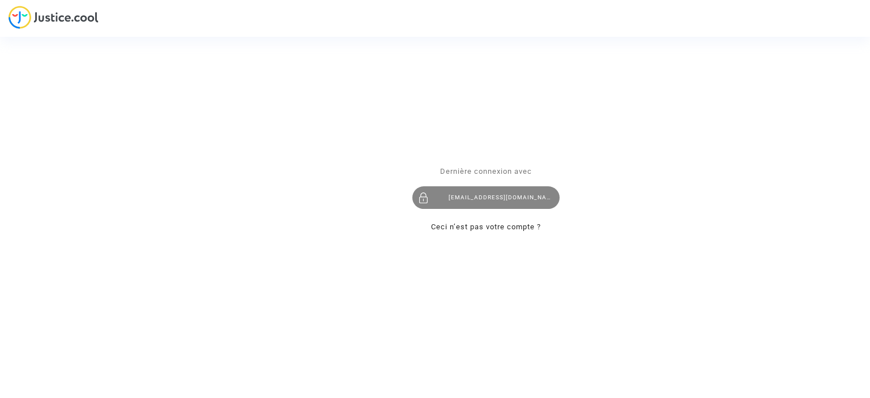
click at [451, 201] on div "[EMAIL_ADDRESS][DOMAIN_NAME]" at bounding box center [485, 197] width 147 height 23
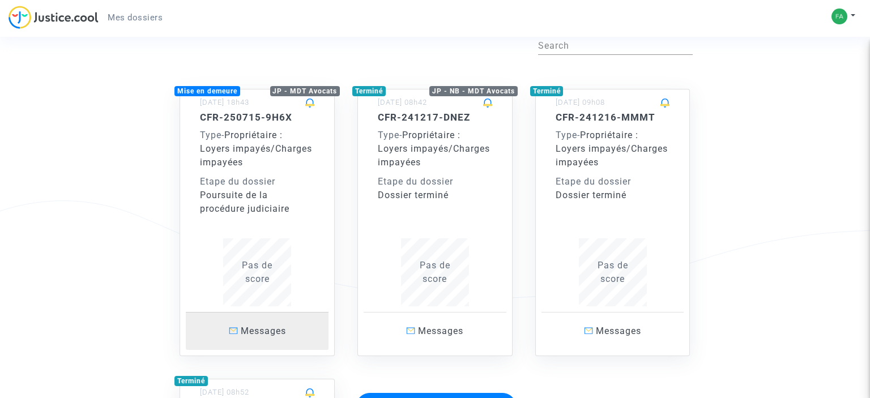
scroll to position [120, 0]
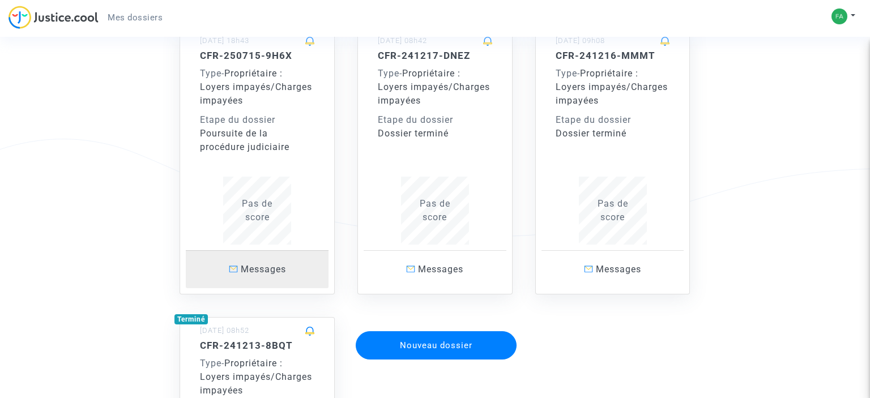
click at [280, 275] on p "Messages" at bounding box center [257, 269] width 143 height 14
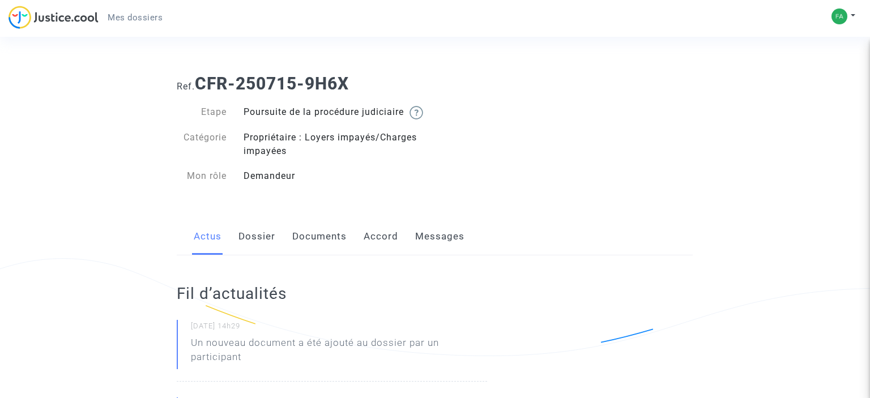
click at [300, 250] on link "Documents" at bounding box center [319, 236] width 54 height 37
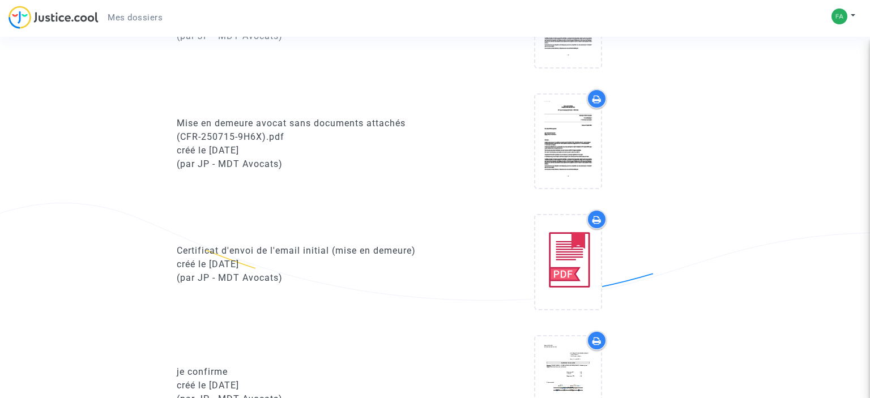
scroll to position [538, 0]
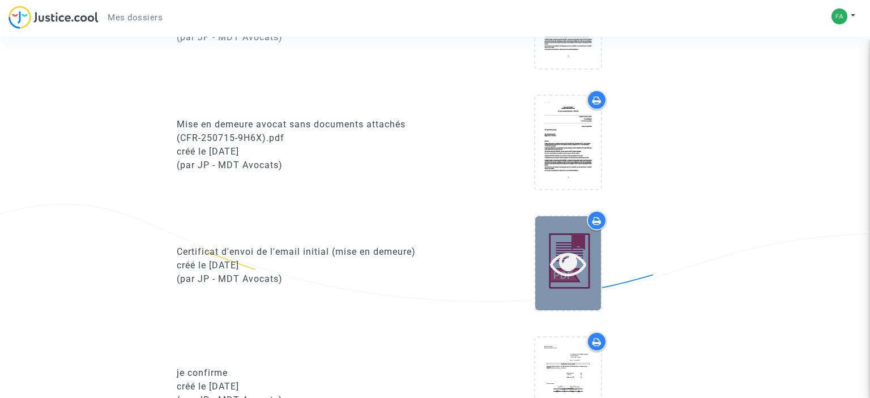
click at [586, 282] on icon at bounding box center [568, 263] width 37 height 36
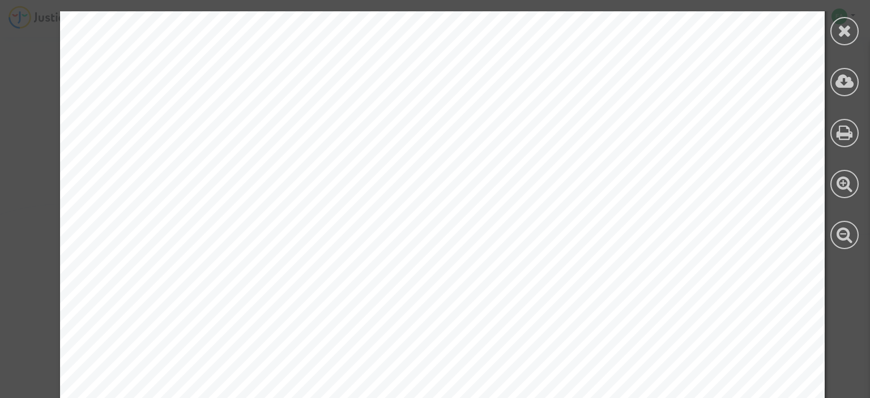
scroll to position [261, 0]
click at [842, 29] on icon at bounding box center [845, 30] width 14 height 17
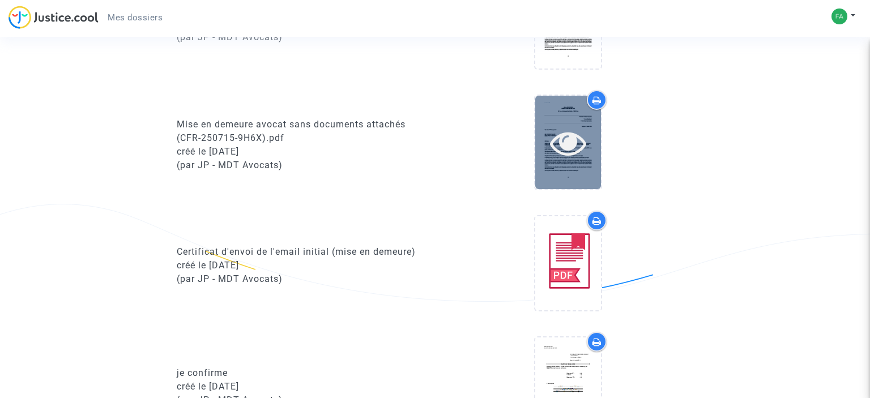
click at [566, 155] on icon at bounding box center [568, 143] width 37 height 36
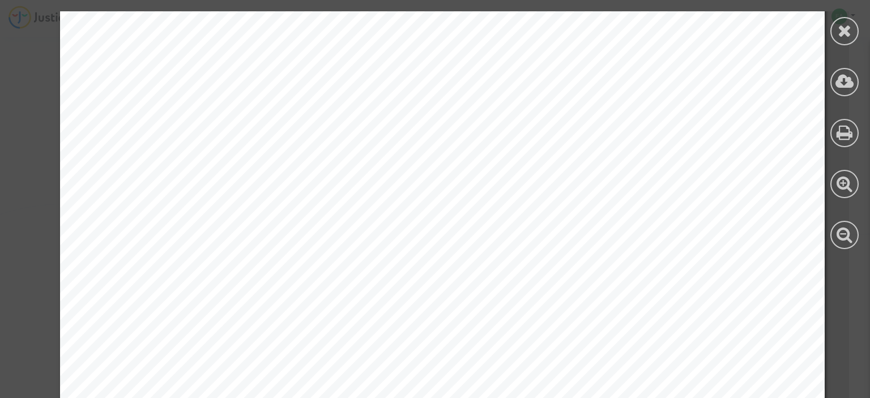
scroll to position [0, 0]
click at [836, 27] on div at bounding box center [844, 31] width 28 height 28
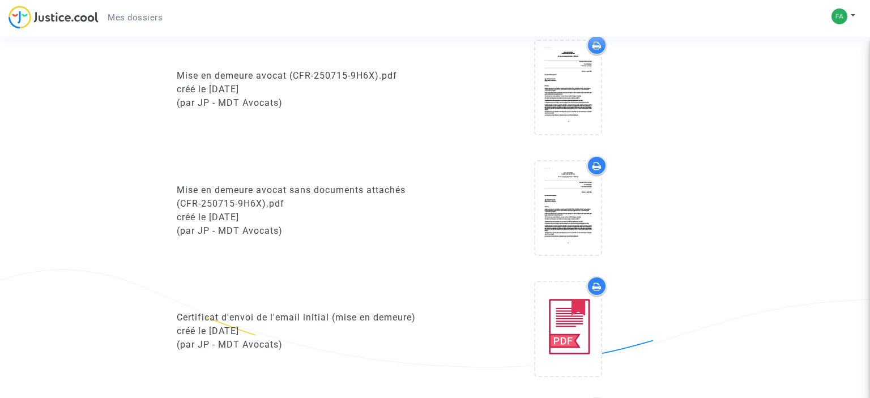
scroll to position [419, 0]
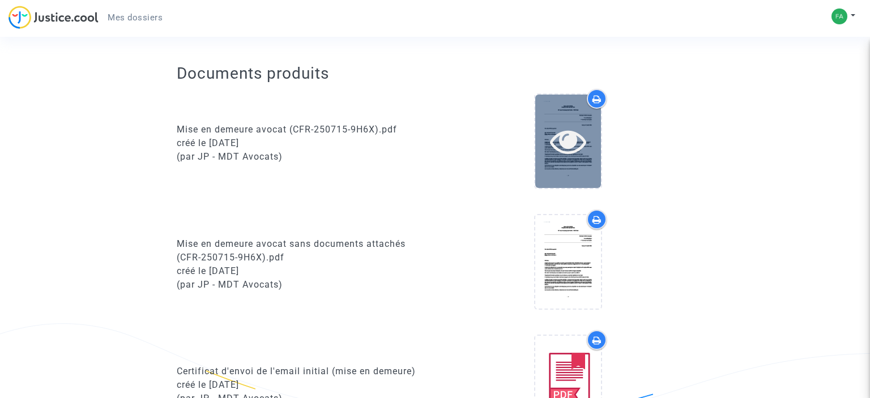
click at [576, 135] on div at bounding box center [568, 141] width 66 height 93
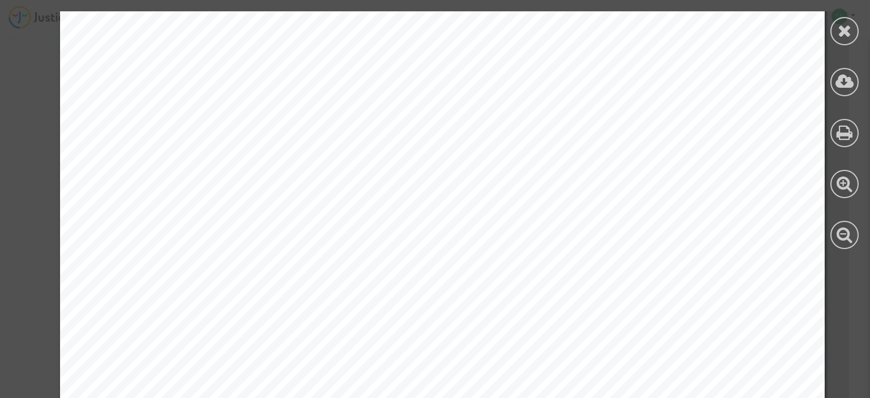
scroll to position [587, 0]
click at [851, 28] on icon at bounding box center [845, 30] width 14 height 17
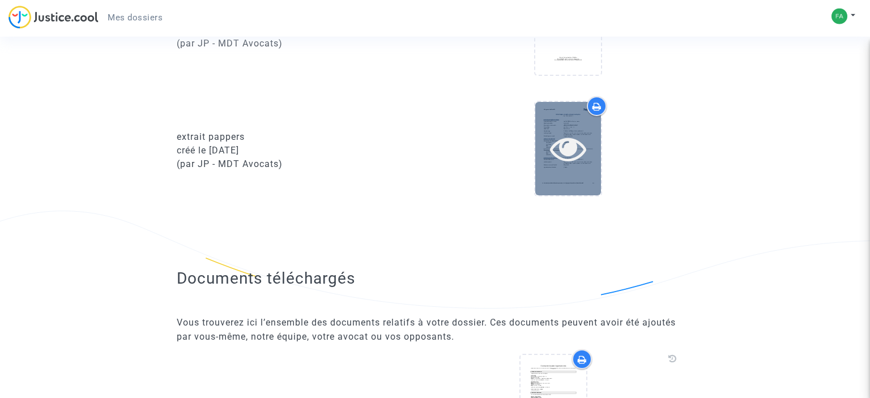
scroll to position [1017, 0]
click at [574, 155] on icon at bounding box center [568, 147] width 37 height 36
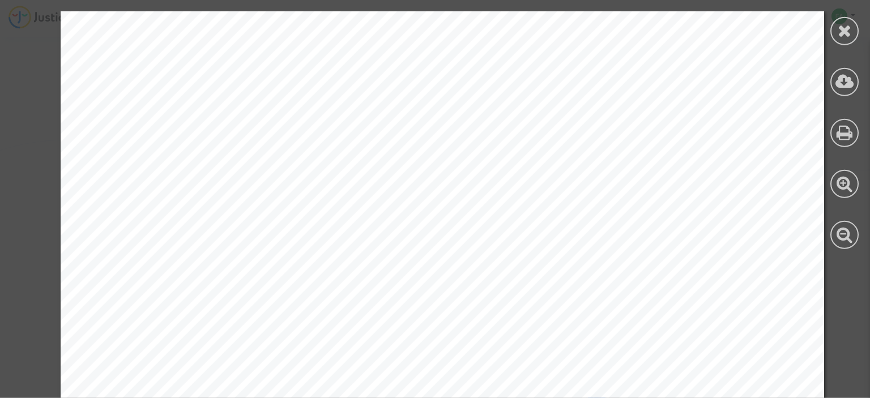
scroll to position [598, 0]
click at [834, 34] on div at bounding box center [844, 31] width 28 height 28
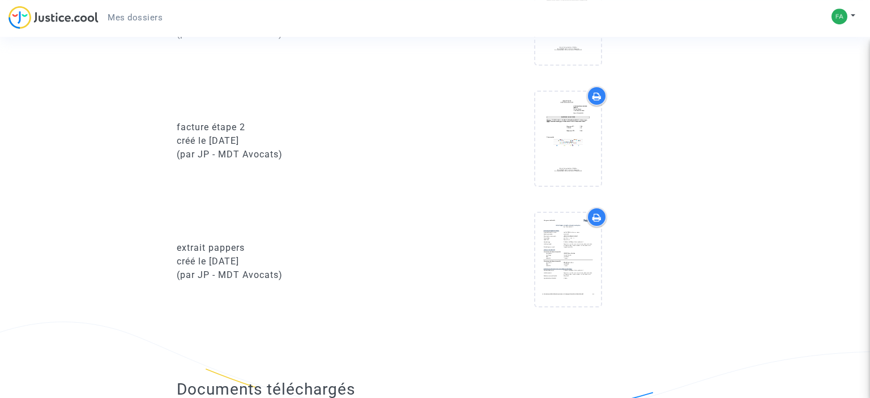
scroll to position [897, 0]
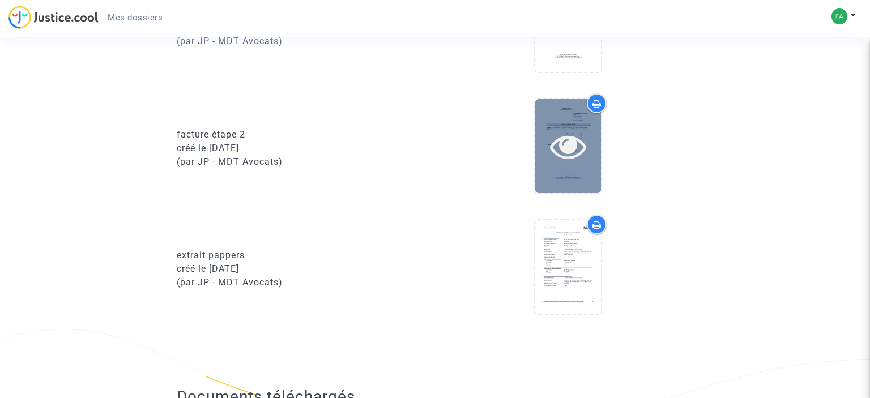
click at [574, 164] on icon at bounding box center [568, 146] width 37 height 36
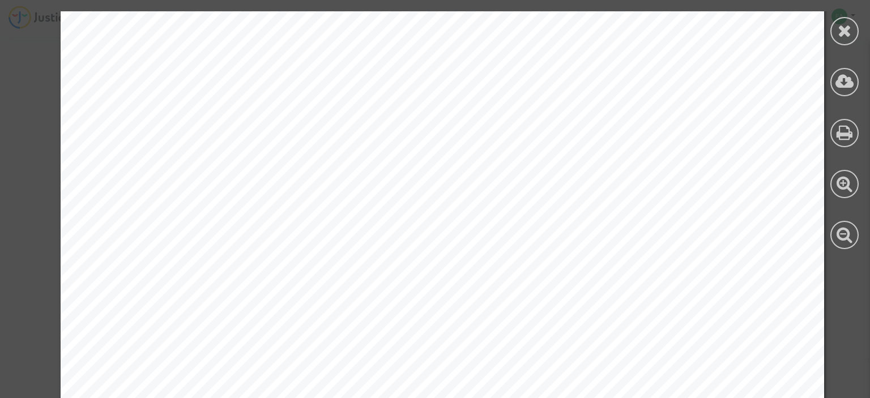
scroll to position [112, 0]
click at [843, 27] on icon at bounding box center [845, 30] width 14 height 17
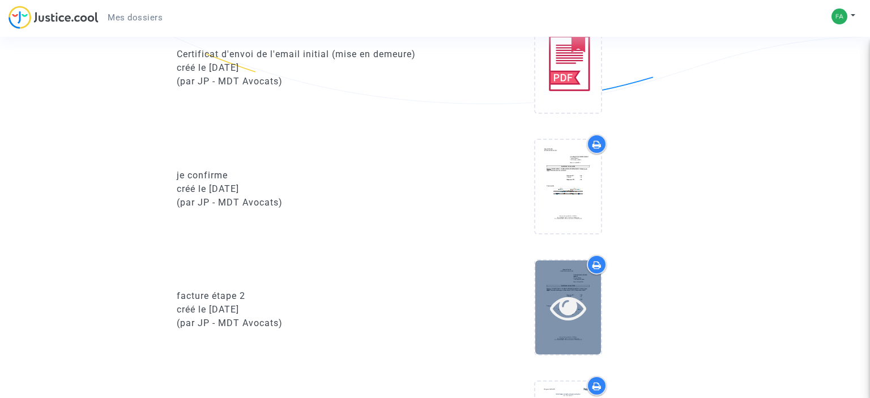
scroll to position [718, 0]
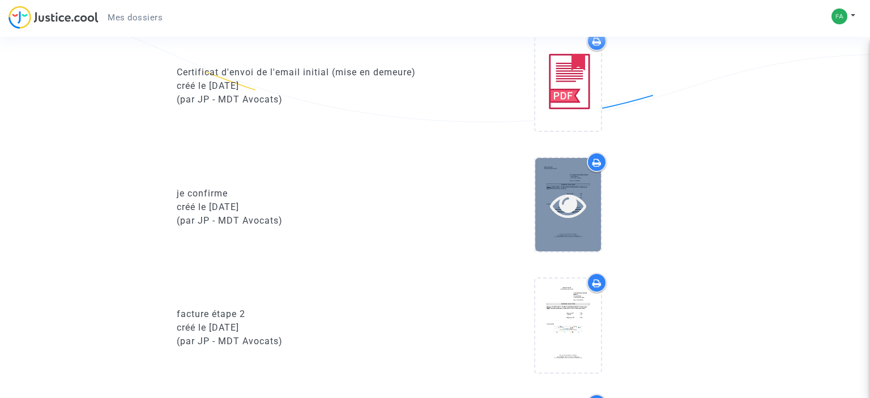
click at [572, 248] on div at bounding box center [568, 204] width 66 height 93
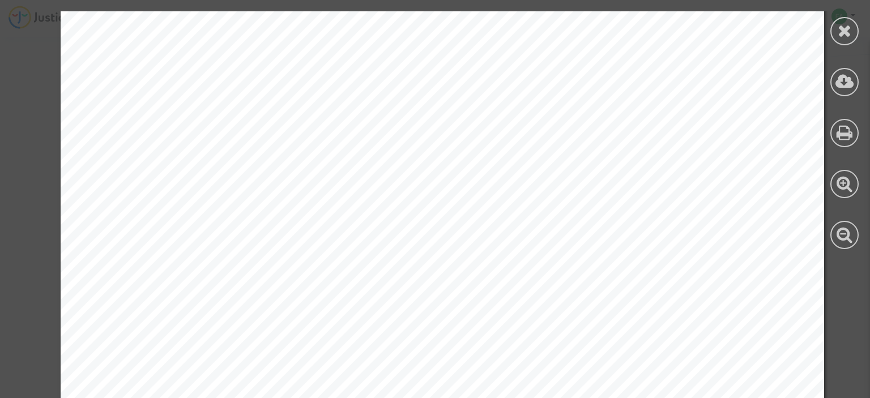
scroll to position [0, 0]
click at [850, 31] on icon at bounding box center [845, 30] width 14 height 17
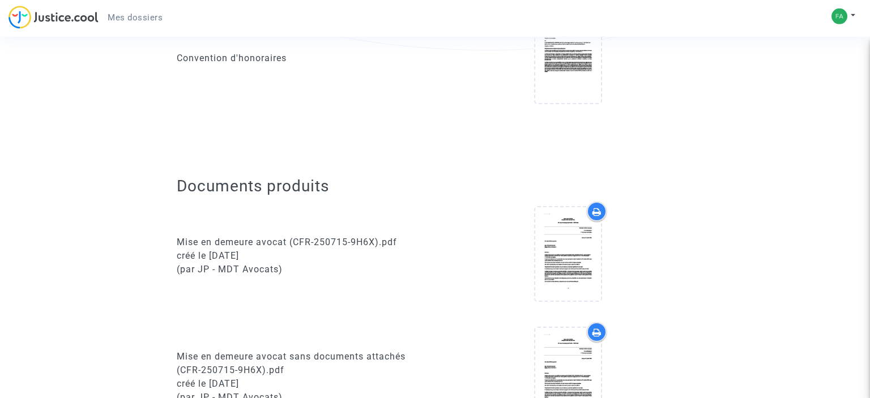
scroll to position [359, 0]
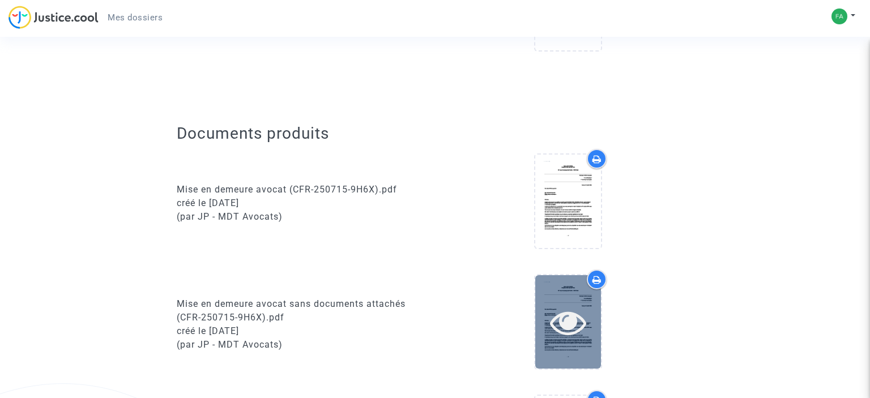
click at [579, 336] on icon at bounding box center [568, 322] width 37 height 36
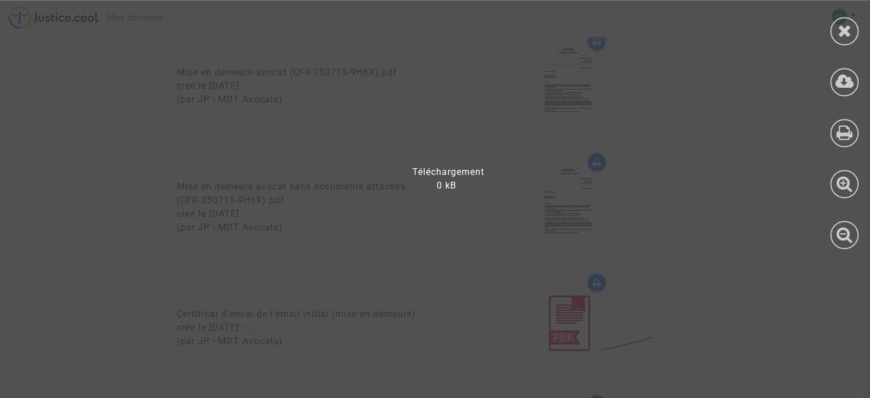
scroll to position [419, 0]
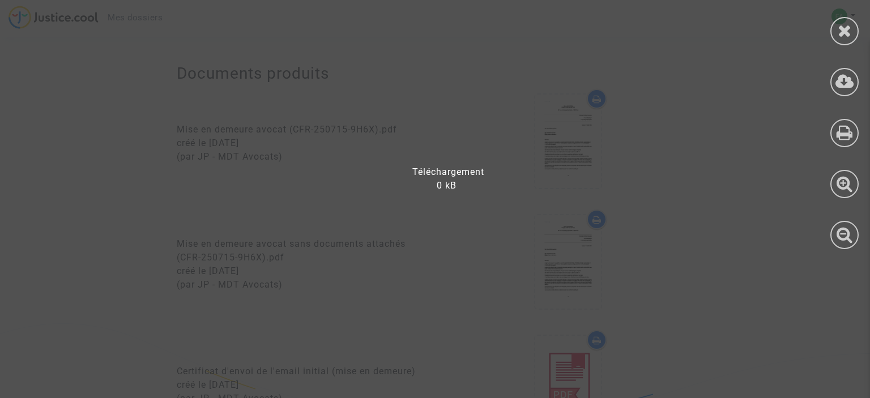
click at [537, 223] on div at bounding box center [442, 204] width 884 height 387
click at [842, 28] on icon at bounding box center [845, 30] width 14 height 17
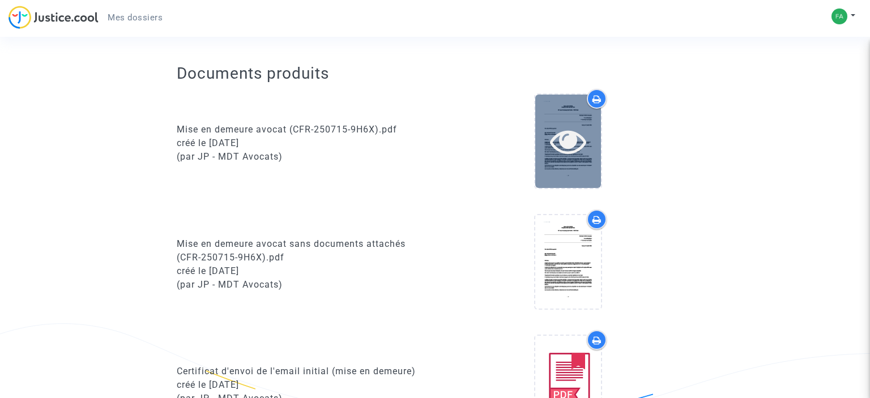
click at [593, 159] on div at bounding box center [568, 141] width 66 height 36
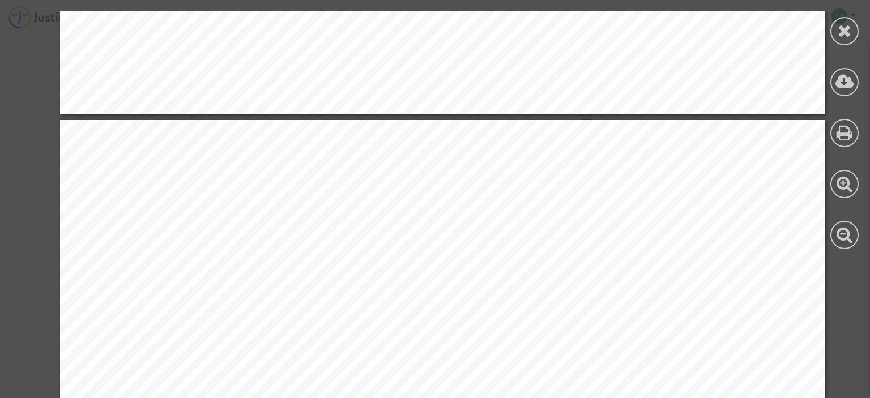
scroll to position [1044, 0]
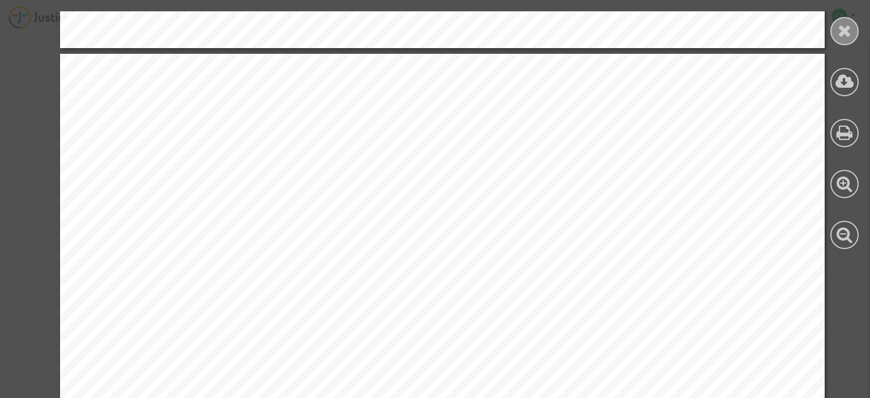
click at [848, 27] on icon at bounding box center [845, 30] width 14 height 17
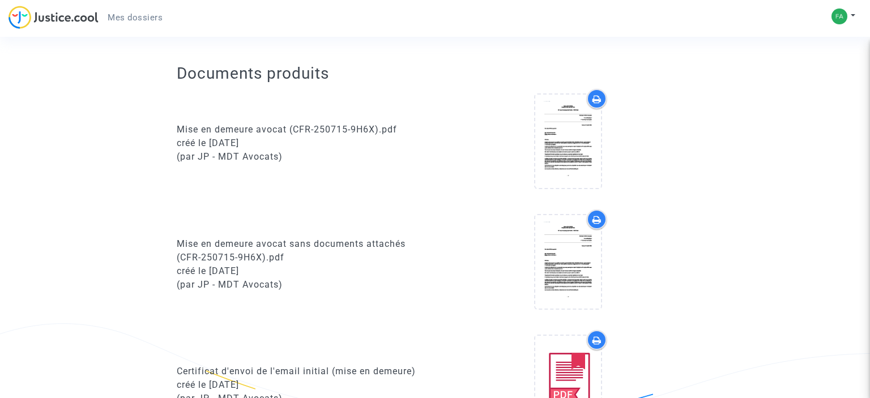
click at [590, 229] on div at bounding box center [597, 220] width 20 height 20
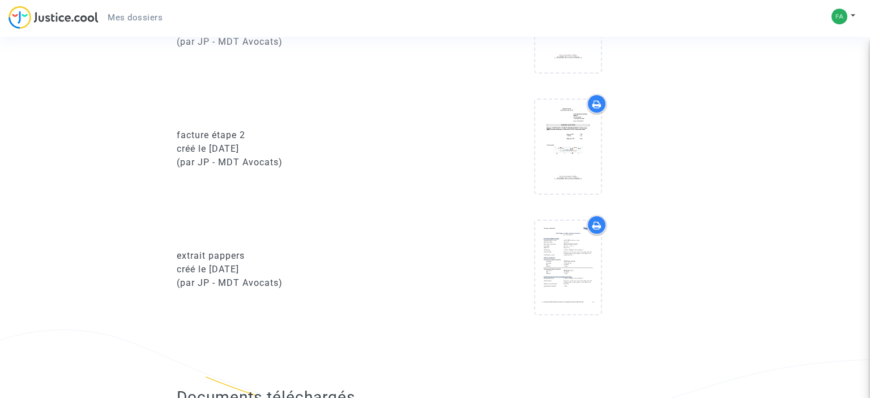
scroll to position [897, 0]
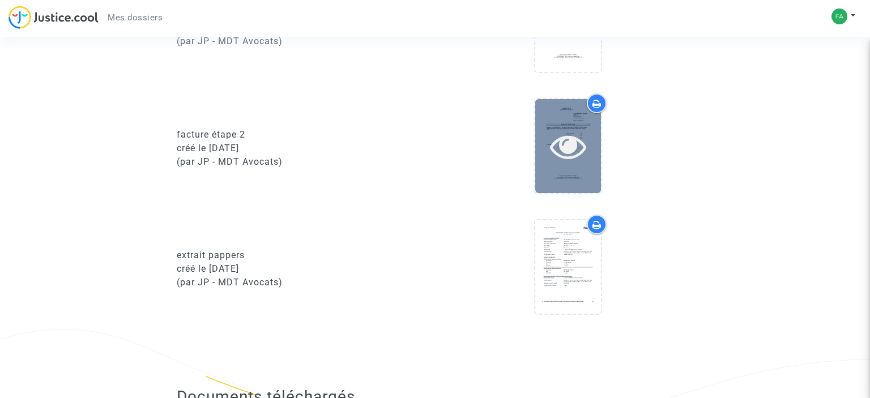
click at [573, 155] on icon at bounding box center [568, 146] width 37 height 36
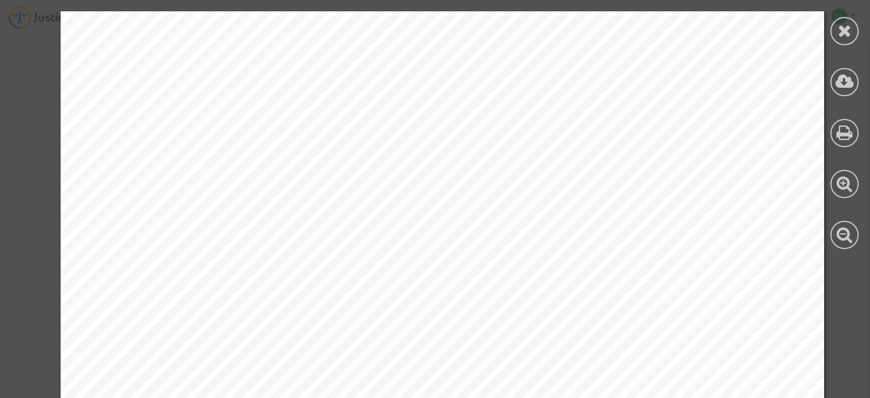
scroll to position [457, 0]
click at [839, 85] on icon at bounding box center [845, 81] width 19 height 17
click at [847, 29] on icon at bounding box center [845, 30] width 14 height 17
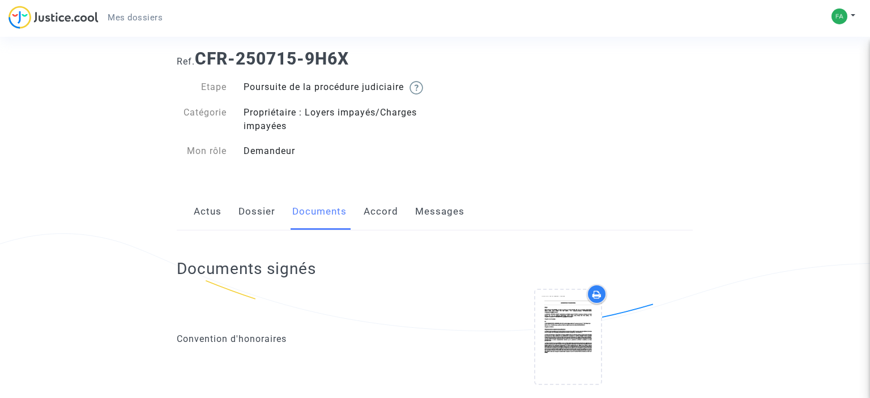
scroll to position [0, 0]
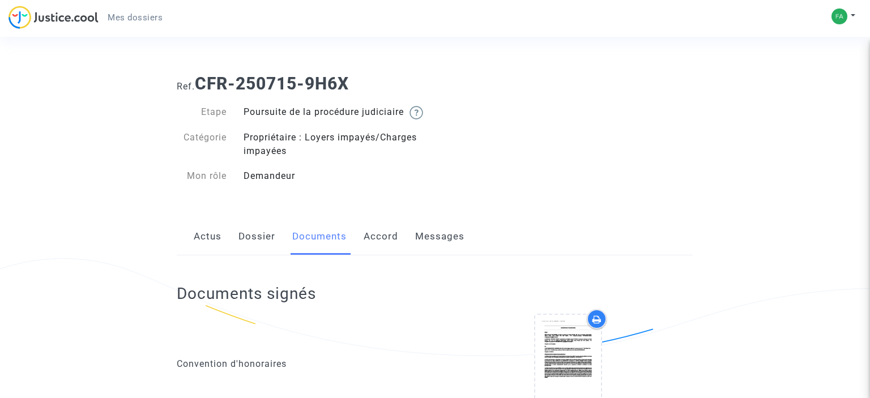
click at [208, 252] on link "Actus" at bounding box center [208, 236] width 28 height 37
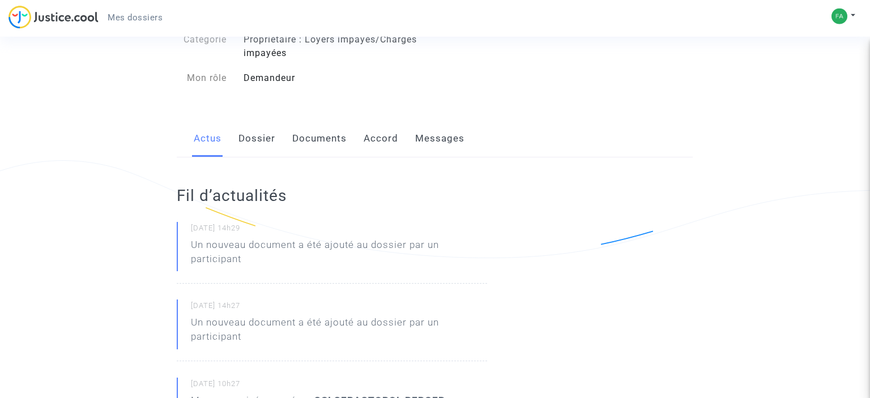
scroll to position [179, 0]
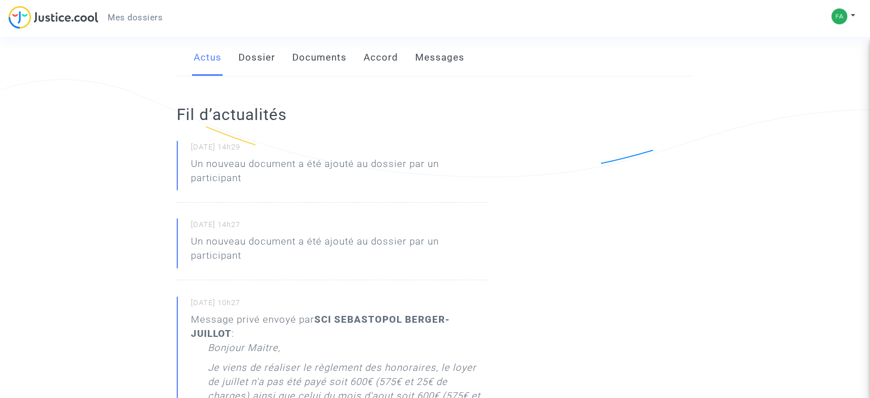
click at [323, 71] on link "Documents" at bounding box center [319, 57] width 54 height 37
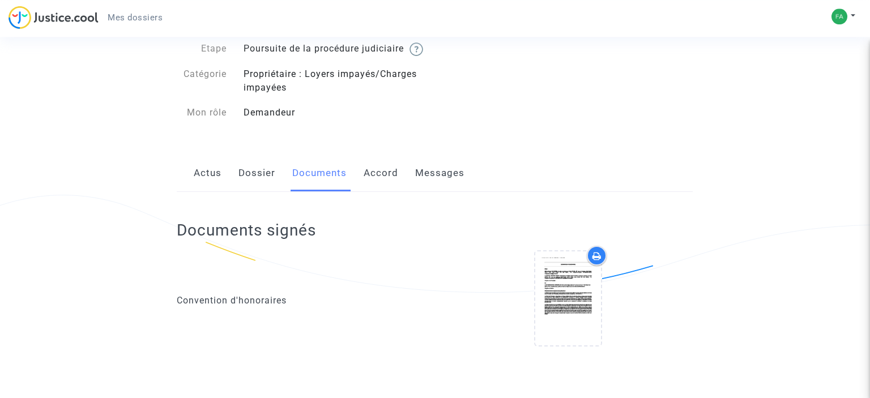
scroll to position [63, 0]
click at [425, 187] on link "Messages" at bounding box center [439, 173] width 49 height 37
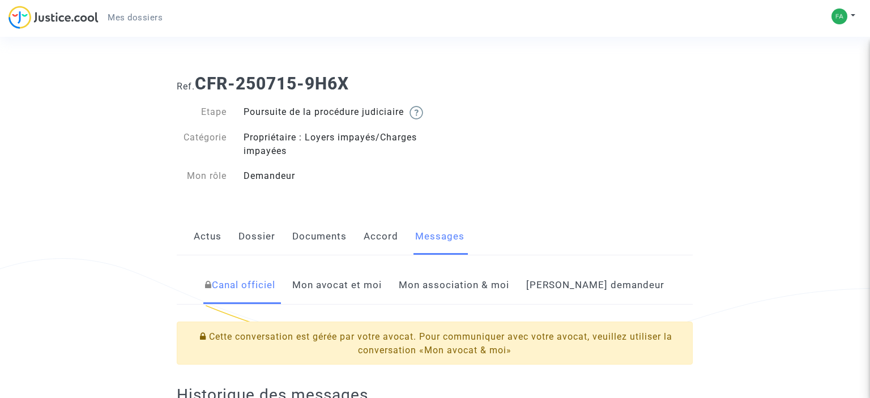
click at [372, 249] on link "Accord" at bounding box center [381, 236] width 35 height 37
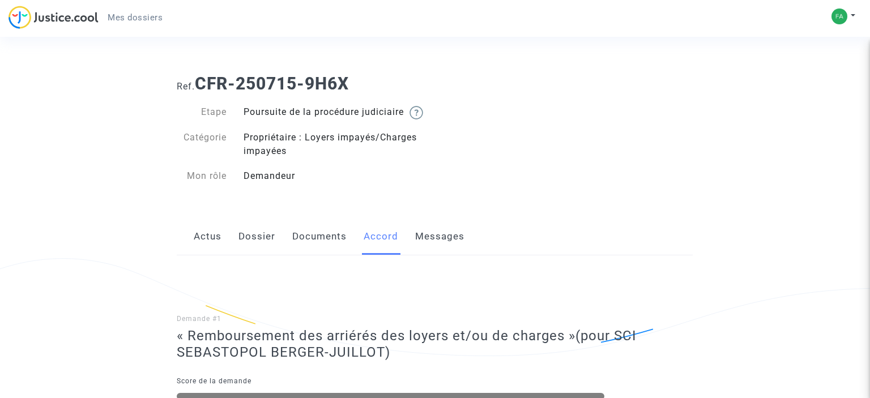
click at [299, 253] on link "Documents" at bounding box center [319, 236] width 54 height 37
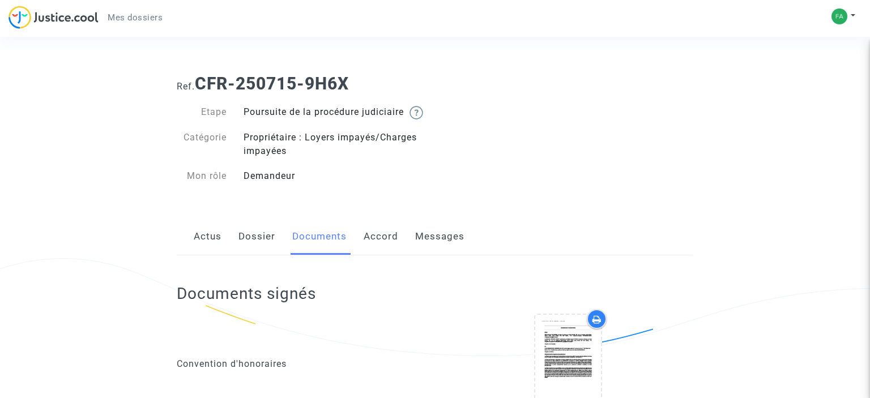
click at [250, 250] on link "Dossier" at bounding box center [256, 236] width 37 height 37
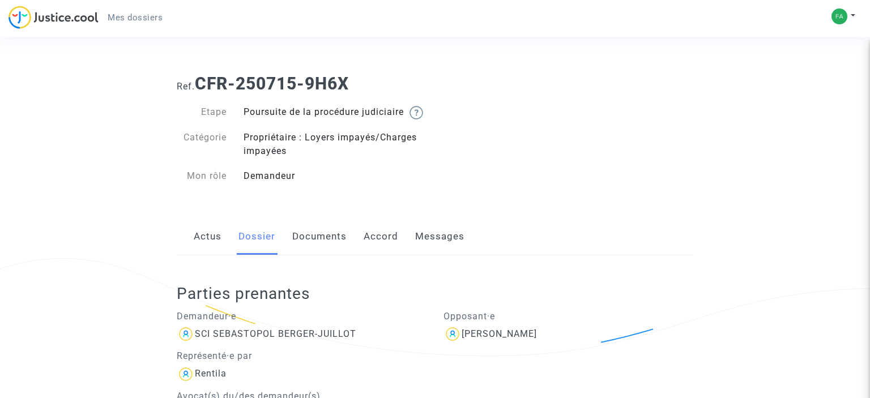
click at [415, 248] on link "Messages" at bounding box center [439, 236] width 49 height 37
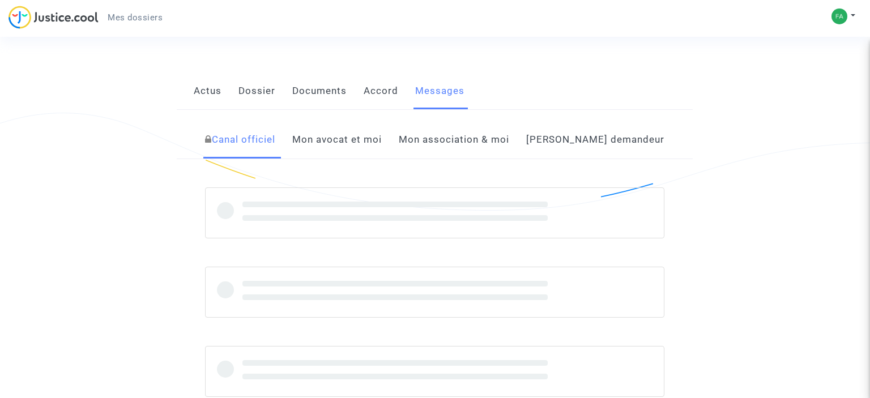
scroll to position [239, 0]
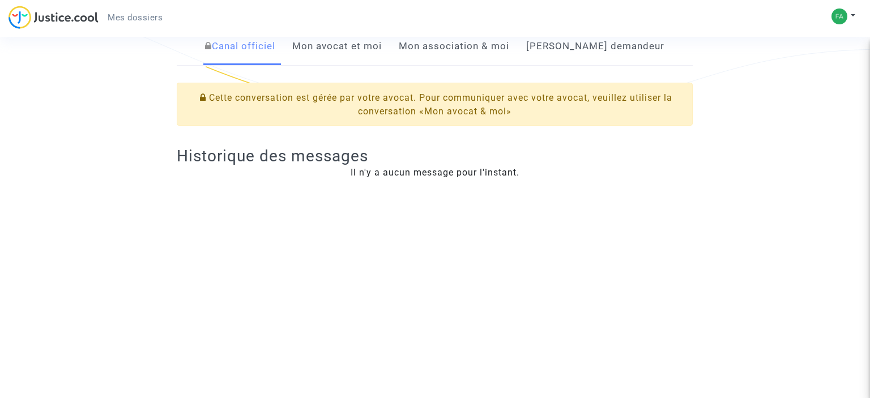
drag, startPoint x: 362, startPoint y: 60, endPoint x: 361, endPoint y: 76, distance: 16.4
click at [361, 60] on link "Mon avocat et moi" at bounding box center [337, 46] width 90 height 37
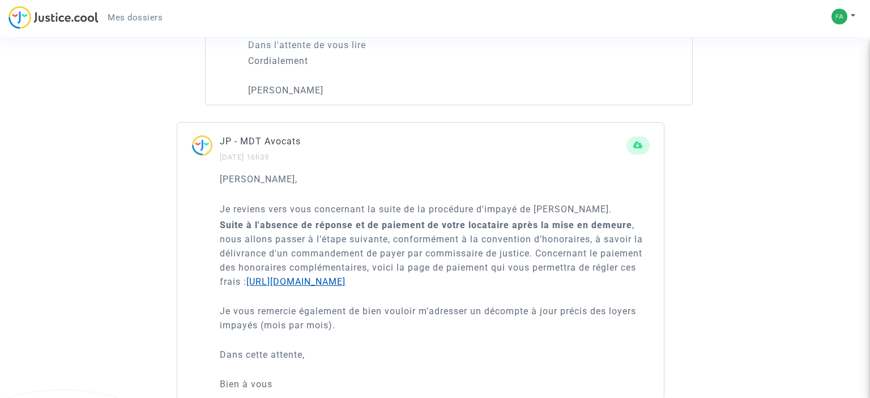
scroll to position [837, 0]
